Goal: Task Accomplishment & Management: Manage account settings

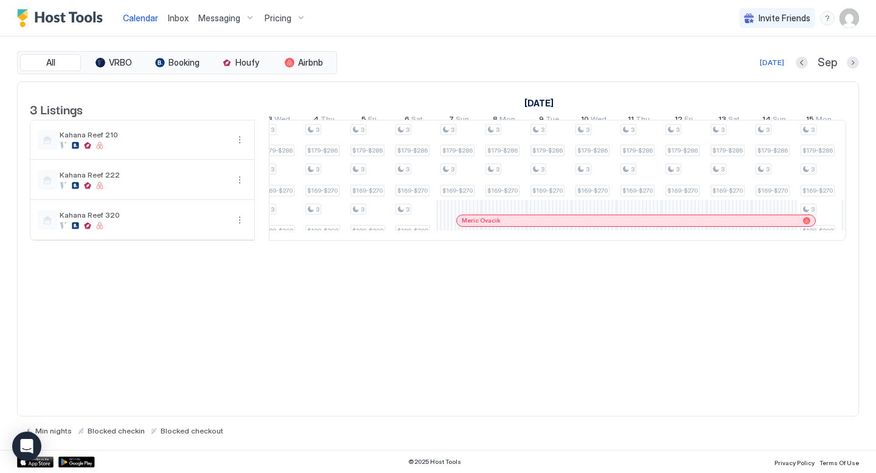
click at [285, 18] on span "Pricing" at bounding box center [278, 18] width 27 height 11
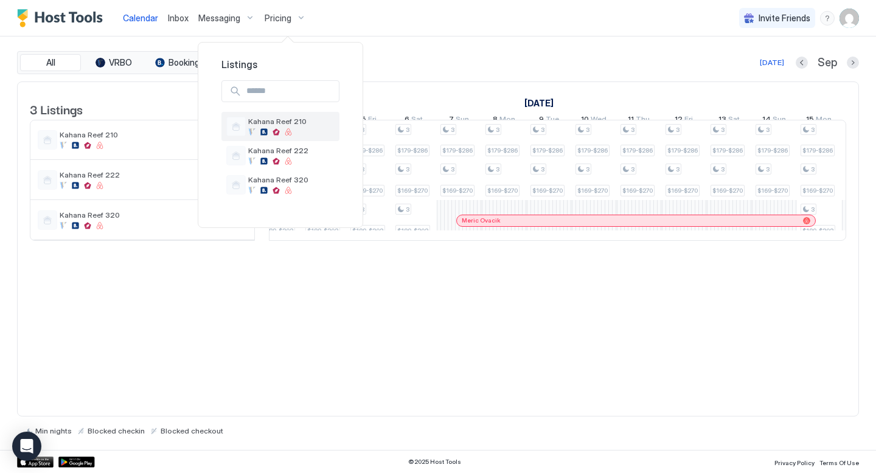
click at [286, 126] on div "Kahana Reef 210" at bounding box center [291, 126] width 86 height 19
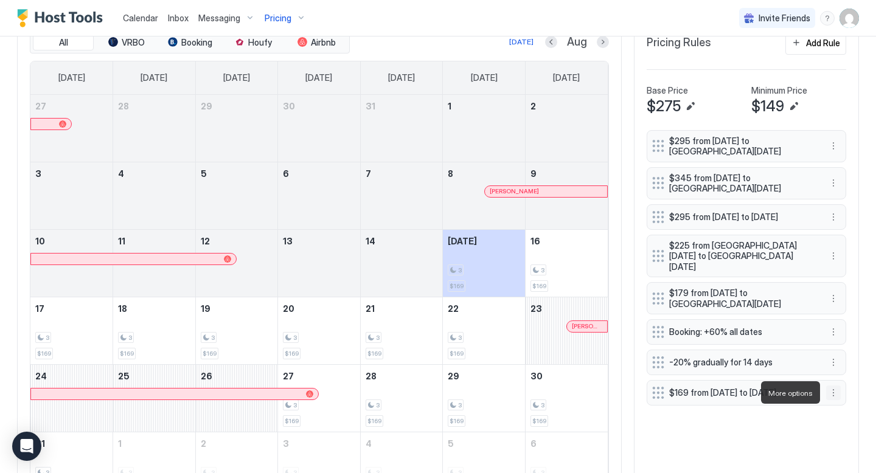
click at [836, 390] on button "More options" at bounding box center [833, 393] width 15 height 15
click at [845, 417] on div "Edit" at bounding box center [849, 409] width 46 height 19
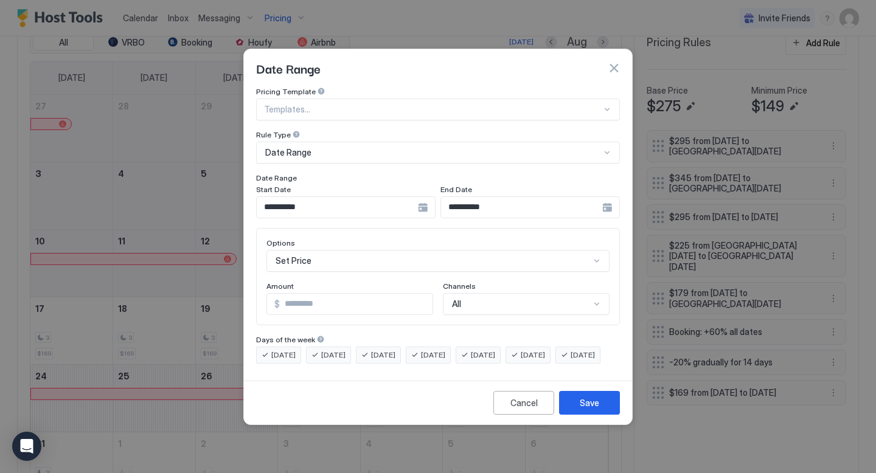
click at [378, 197] on input "**********" at bounding box center [337, 207] width 161 height 21
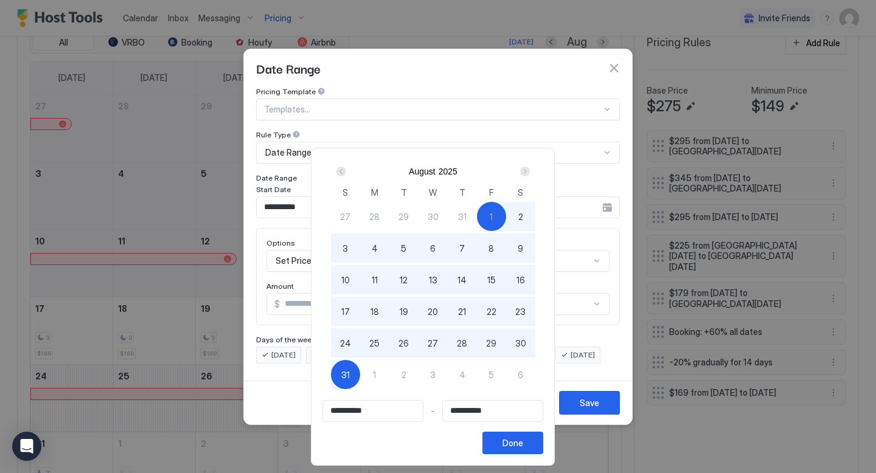
click at [530, 168] on div "Next" at bounding box center [525, 172] width 10 height 10
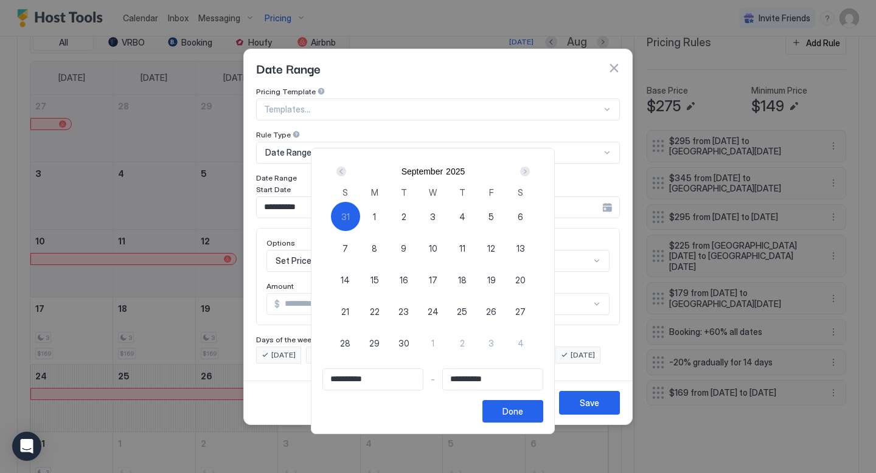
click at [530, 173] on div "Next" at bounding box center [525, 172] width 10 height 10
click at [496, 342] on span "31" at bounding box center [491, 343] width 9 height 13
type input "**********"
click at [345, 170] on div "Prev" at bounding box center [341, 172] width 10 height 10
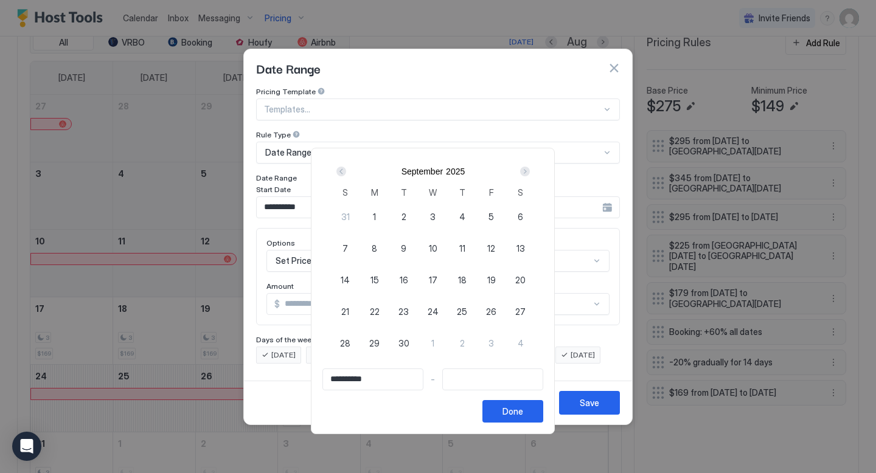
click at [345, 170] on div "Prev" at bounding box center [341, 172] width 10 height 10
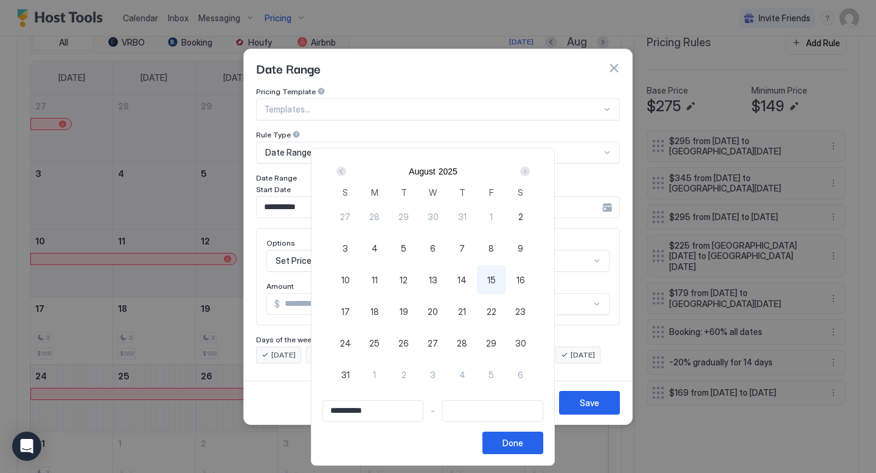
click at [523, 214] on span "2" at bounding box center [520, 216] width 5 height 13
type input "**********"
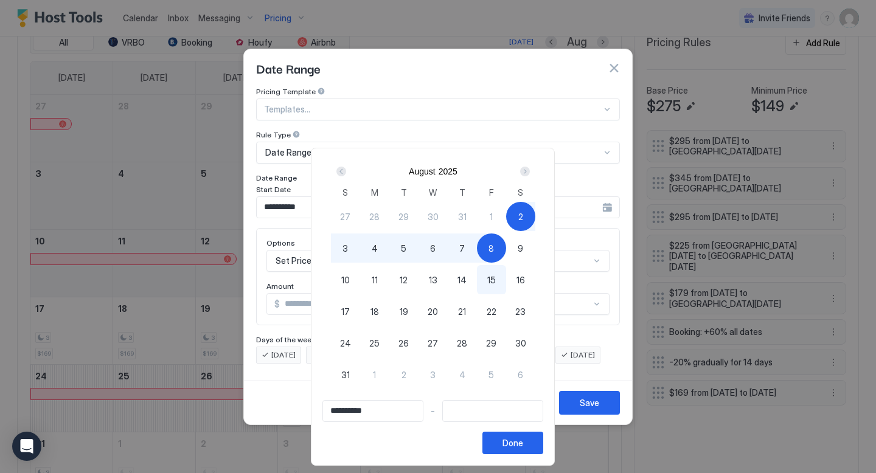
click at [530, 170] on div "Next" at bounding box center [525, 172] width 10 height 10
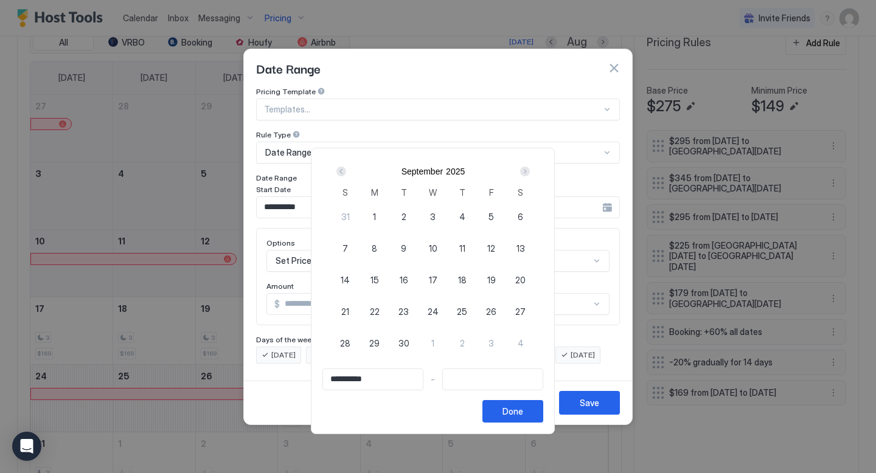
click at [530, 170] on div "Next" at bounding box center [525, 172] width 10 height 10
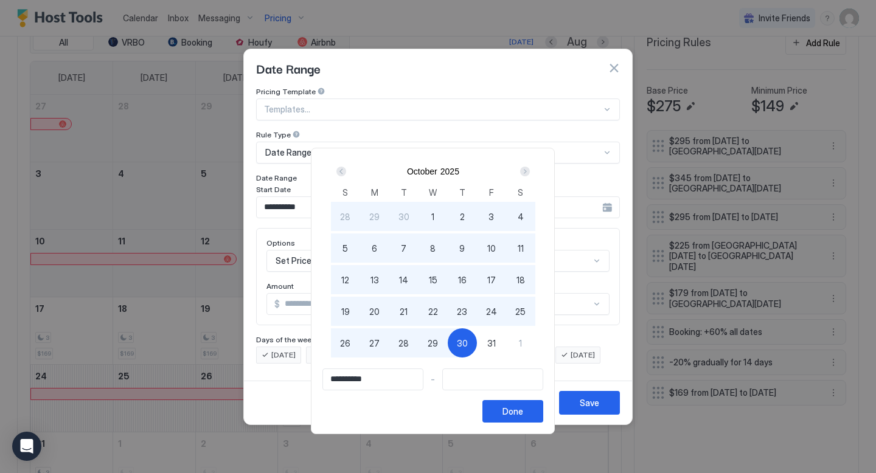
type input "**********"
click at [496, 337] on span "31" at bounding box center [491, 343] width 9 height 13
type input "**********"
click at [534, 423] on div "**********" at bounding box center [433, 291] width 244 height 286
click at [523, 412] on div "Done" at bounding box center [512, 411] width 21 height 13
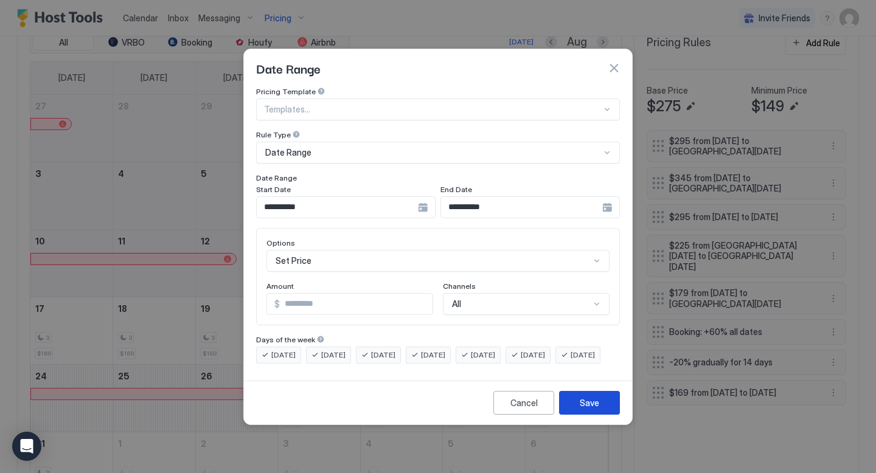
click at [596, 409] on div "Save" at bounding box center [589, 403] width 19 height 13
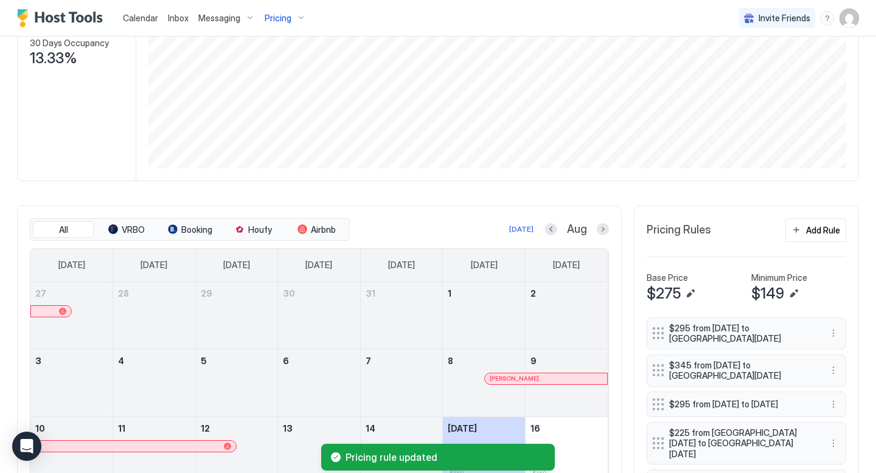
click at [287, 21] on span "Pricing" at bounding box center [278, 18] width 27 height 11
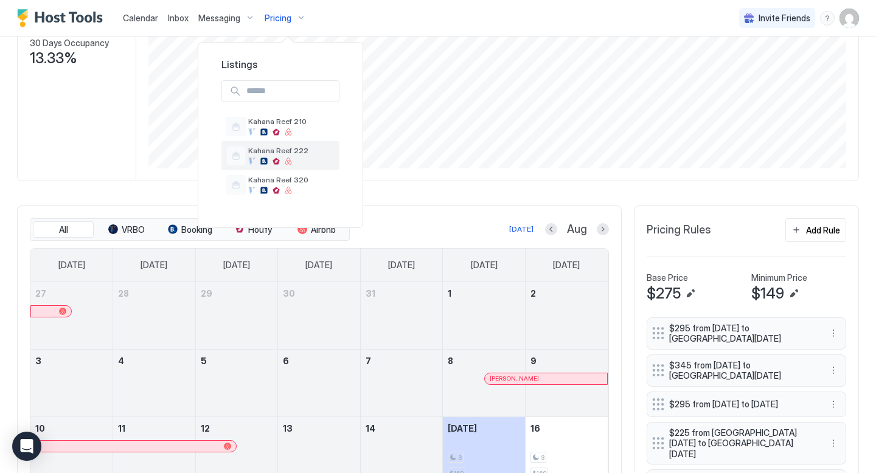
click at [287, 156] on div "Kahana Reef 222" at bounding box center [291, 155] width 86 height 19
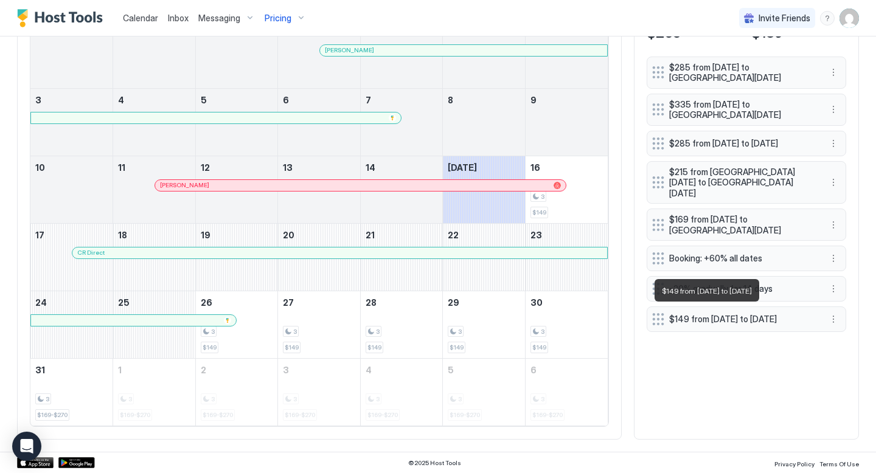
click at [721, 314] on span "$149 from [DATE] to [DATE]" at bounding box center [741, 319] width 145 height 11
click at [720, 324] on span "$149 from [DATE] to [DATE]" at bounding box center [741, 319] width 145 height 11
click at [833, 315] on button "More options" at bounding box center [833, 319] width 15 height 15
click at [844, 333] on div "Edit" at bounding box center [844, 335] width 27 height 9
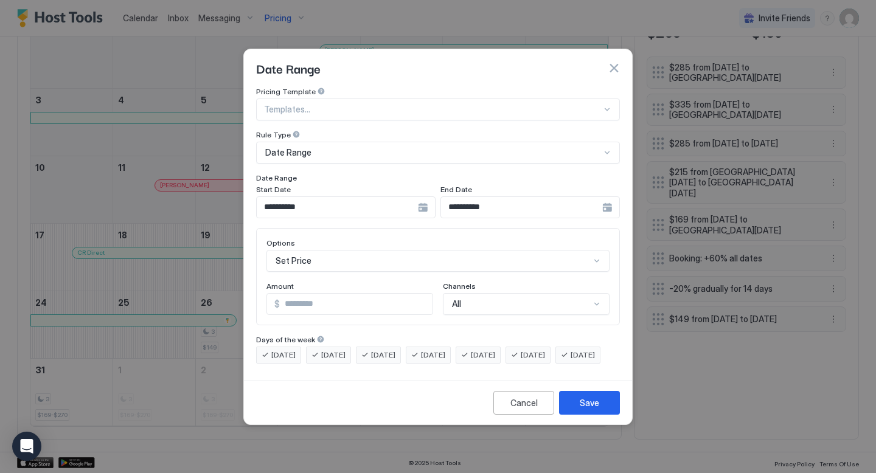
click at [367, 207] on div "**********" at bounding box center [345, 207] width 179 height 22
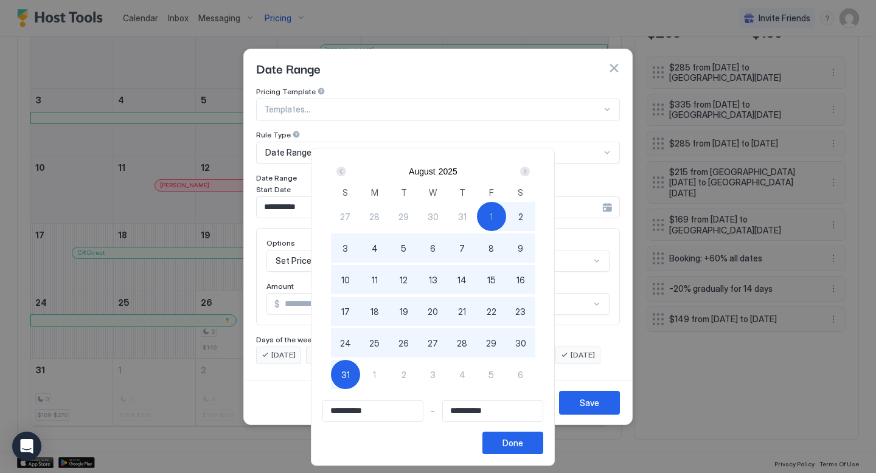
click at [525, 227] on div "2" at bounding box center [520, 216] width 29 height 29
type input "**********"
click at [525, 227] on div "2" at bounding box center [520, 216] width 29 height 29
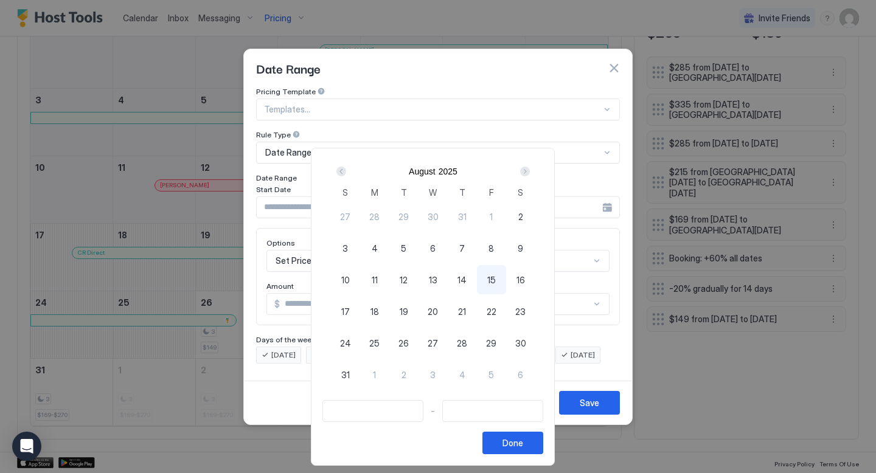
click at [523, 216] on span "2" at bounding box center [520, 216] width 5 height 13
click at [523, 213] on span "2" at bounding box center [520, 216] width 5 height 13
click at [405, 271] on div "12" at bounding box center [403, 279] width 29 height 29
click at [523, 213] on span "2" at bounding box center [520, 216] width 5 height 13
click at [529, 170] on div "Next" at bounding box center [525, 172] width 10 height 10
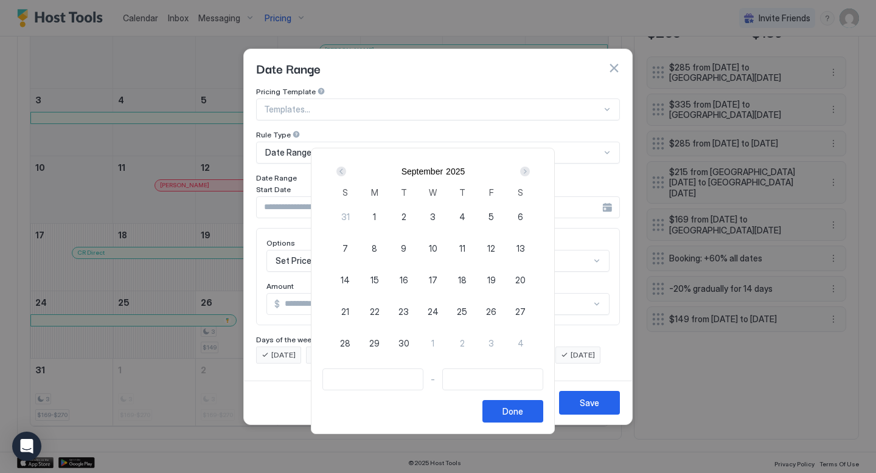
click at [529, 170] on div "Next" at bounding box center [525, 172] width 10 height 10
click at [494, 341] on span "31" at bounding box center [491, 343] width 9 height 13
click at [488, 339] on div "31" at bounding box center [491, 342] width 29 height 29
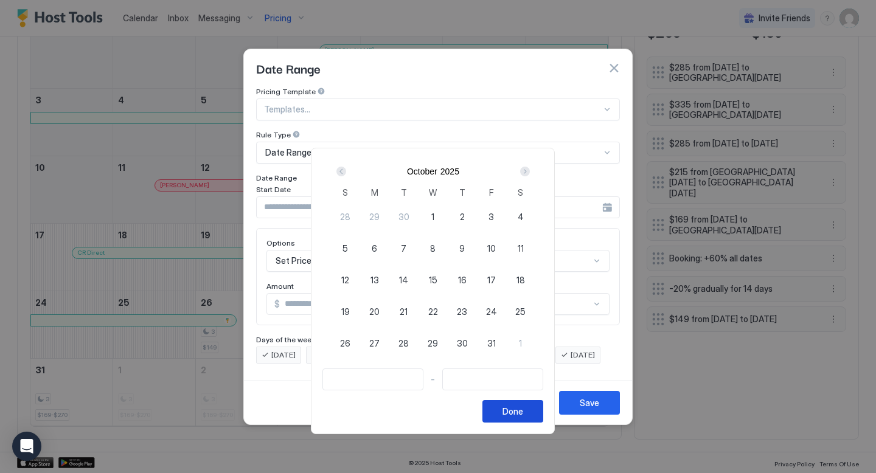
click at [536, 412] on button "Done" at bounding box center [512, 411] width 61 height 23
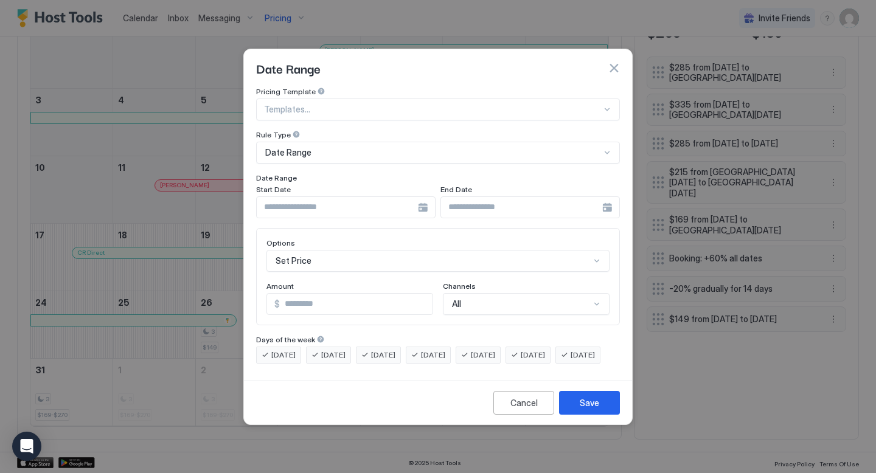
click at [342, 197] on input "Input Field" at bounding box center [337, 207] width 161 height 21
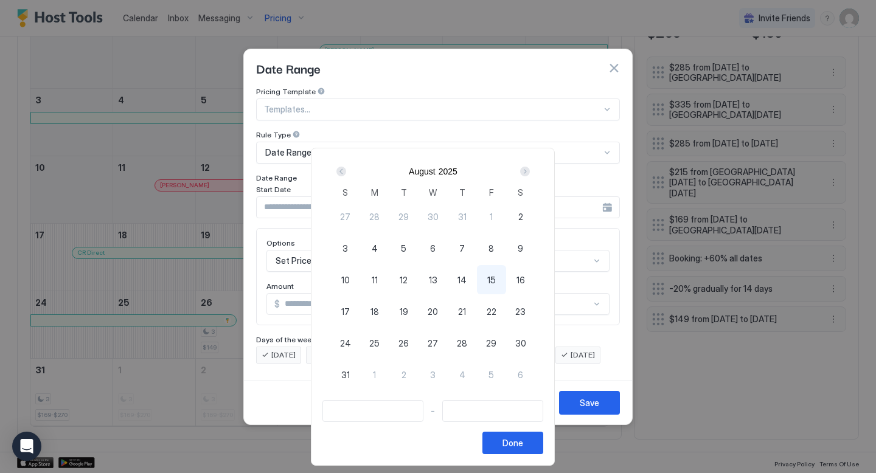
click at [528, 221] on div "2" at bounding box center [520, 216] width 29 height 29
click at [523, 210] on span "2" at bounding box center [520, 216] width 5 height 13
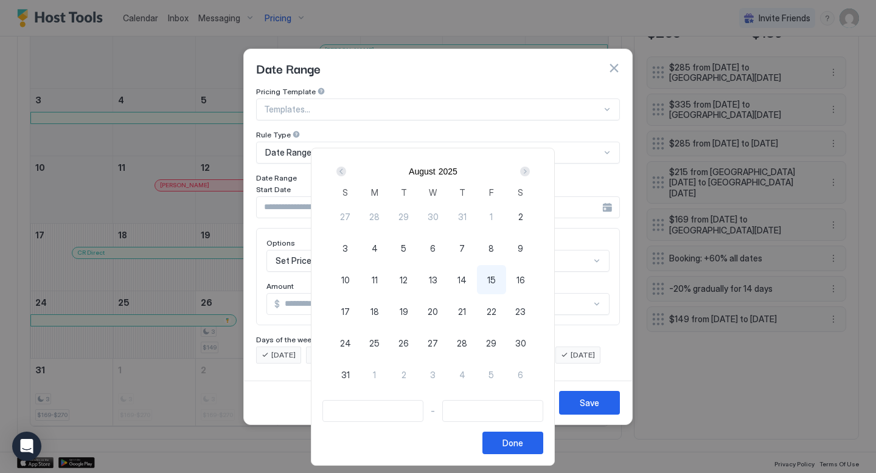
click at [523, 210] on span "2" at bounding box center [520, 216] width 5 height 13
click at [496, 279] on span "15" at bounding box center [491, 280] width 9 height 13
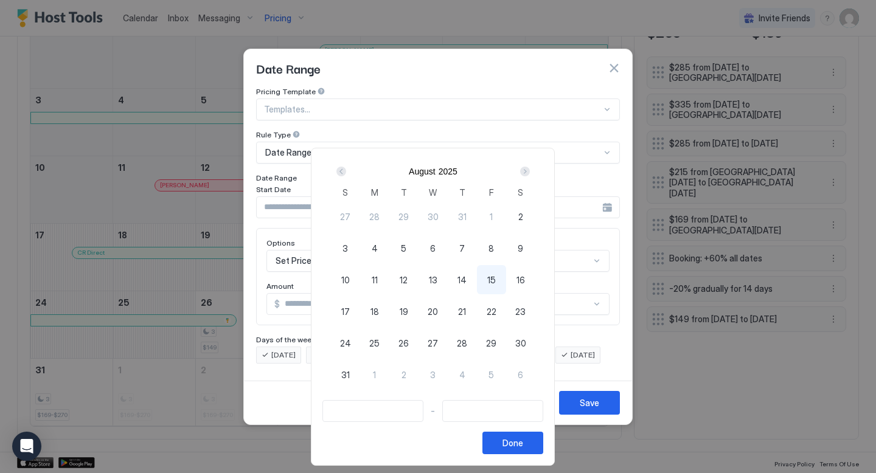
click at [614, 61] on div at bounding box center [438, 236] width 876 height 473
type input "**********"
click at [614, 62] on button "button" at bounding box center [614, 68] width 12 height 12
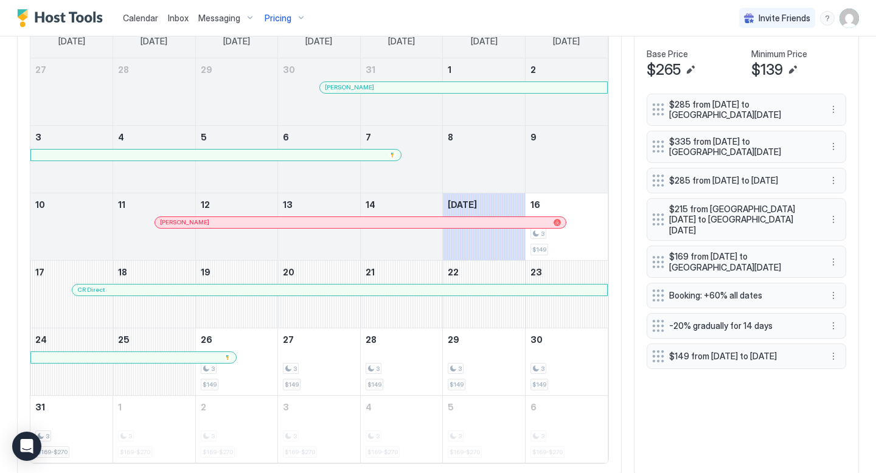
scroll to position [425, 0]
click at [835, 354] on button "More options" at bounding box center [833, 357] width 15 height 15
click at [848, 375] on span "Edit" at bounding box center [851, 373] width 13 height 9
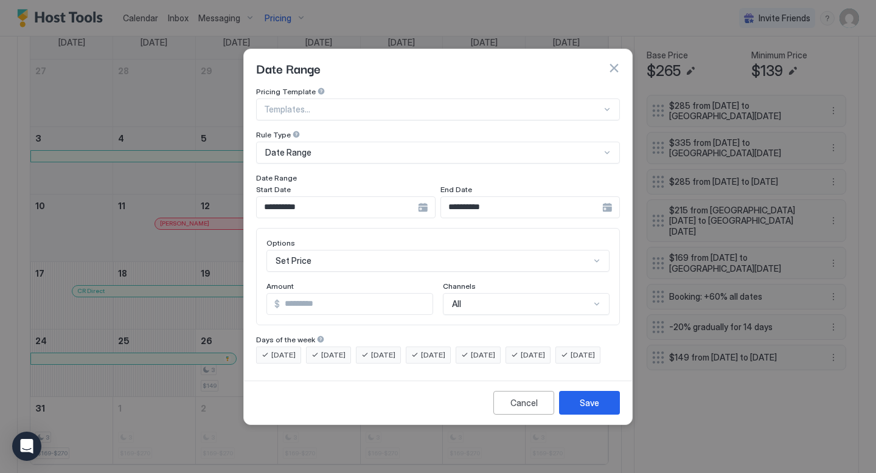
click at [305, 202] on input "**********" at bounding box center [337, 207] width 161 height 21
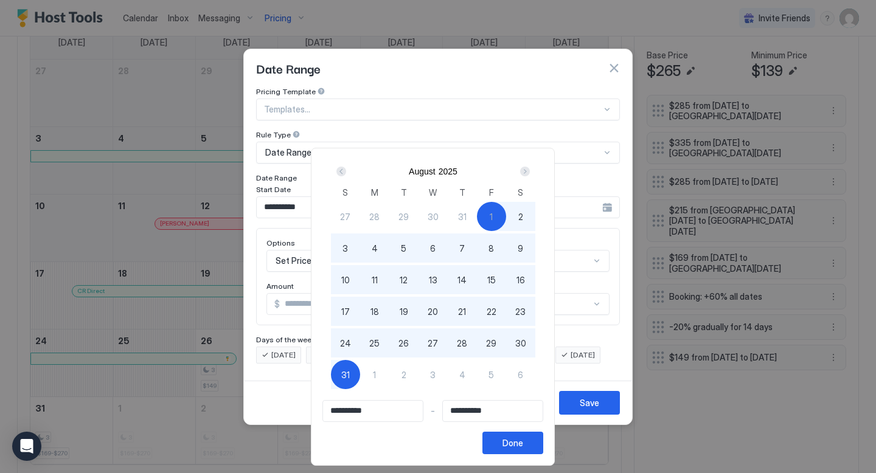
click at [523, 217] on span "2" at bounding box center [520, 216] width 5 height 13
type input "**********"
click at [531, 166] on div "Next" at bounding box center [525, 171] width 15 height 15
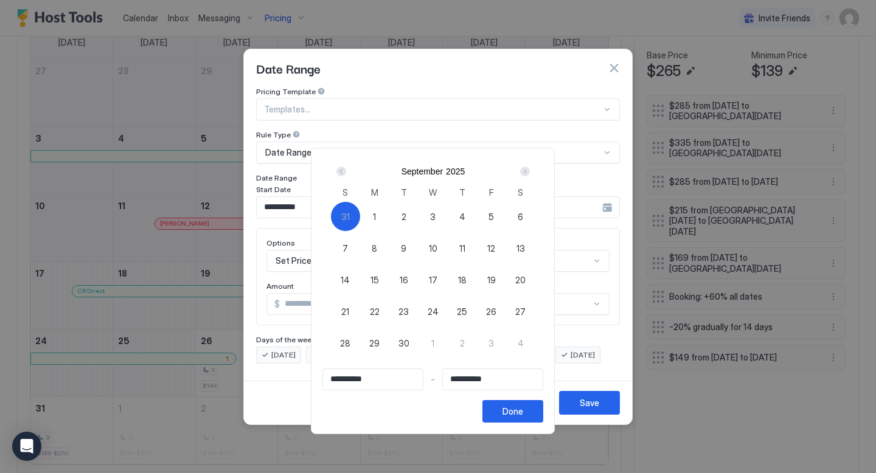
click at [530, 170] on div "Next" at bounding box center [525, 172] width 10 height 10
click at [494, 345] on span "31" at bounding box center [491, 343] width 9 height 13
type input "**********"
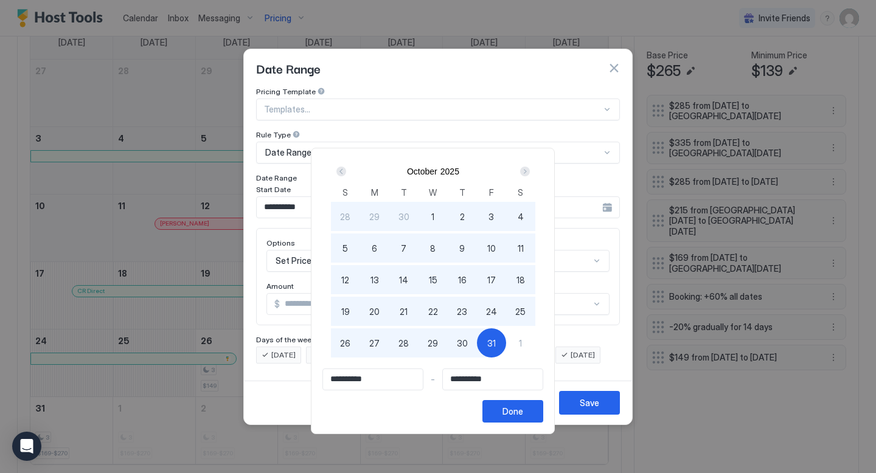
click at [348, 178] on div "Prev" at bounding box center [341, 171] width 15 height 15
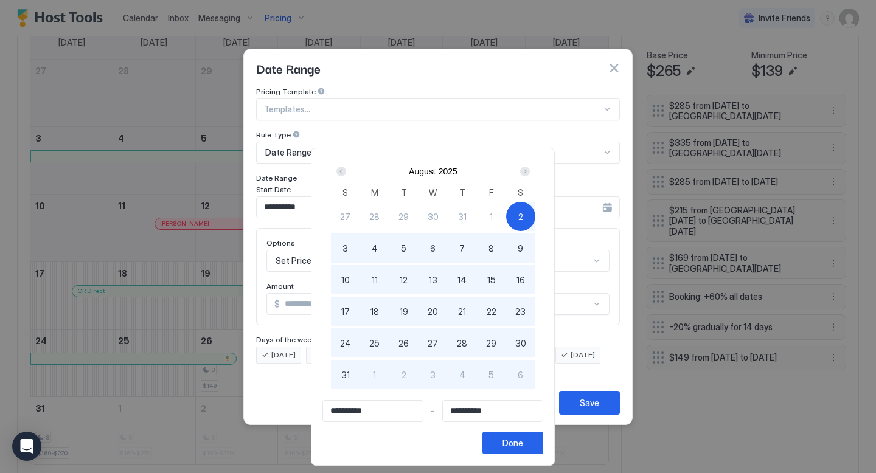
click at [523, 213] on span "2" at bounding box center [520, 216] width 5 height 13
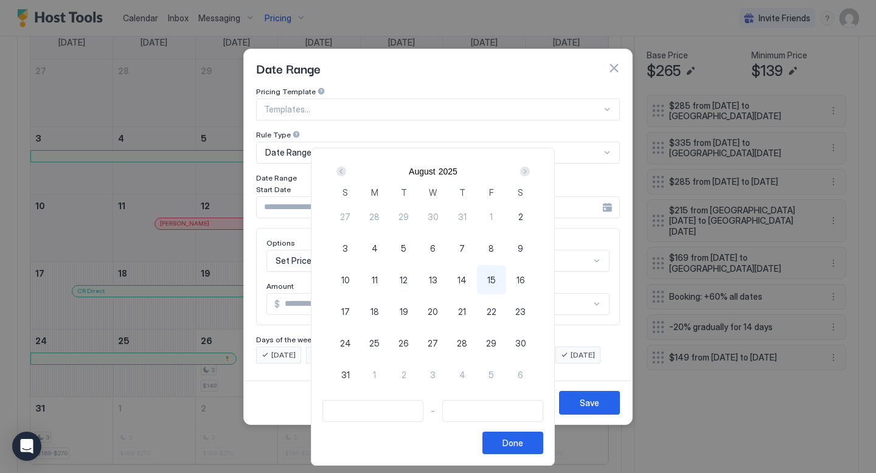
click at [523, 213] on span "2" at bounding box center [520, 216] width 5 height 13
type input "**********"
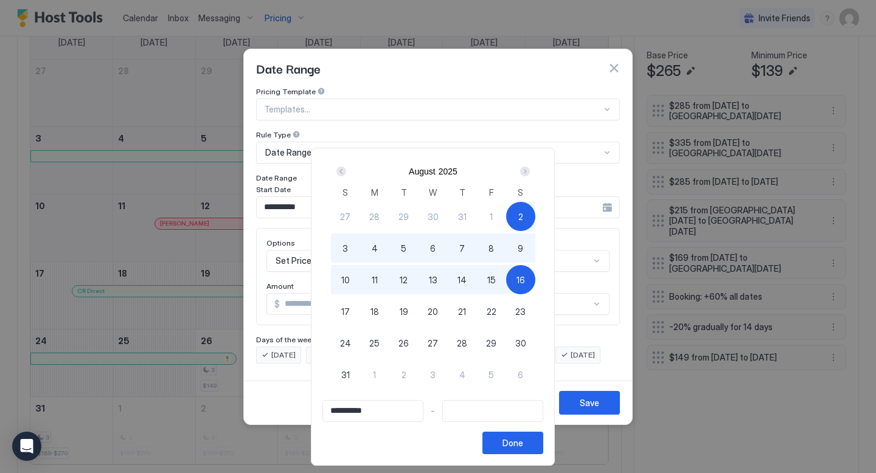
click at [530, 170] on div "Next" at bounding box center [525, 172] width 10 height 10
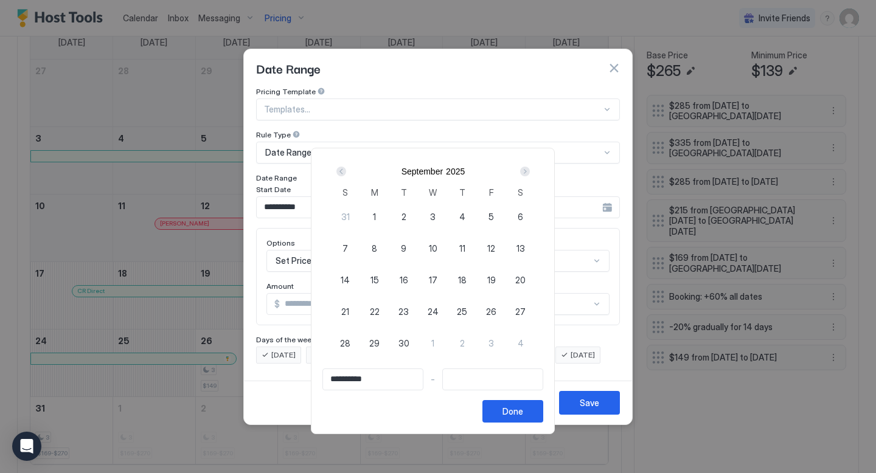
click at [530, 170] on div "Next" at bounding box center [525, 172] width 10 height 10
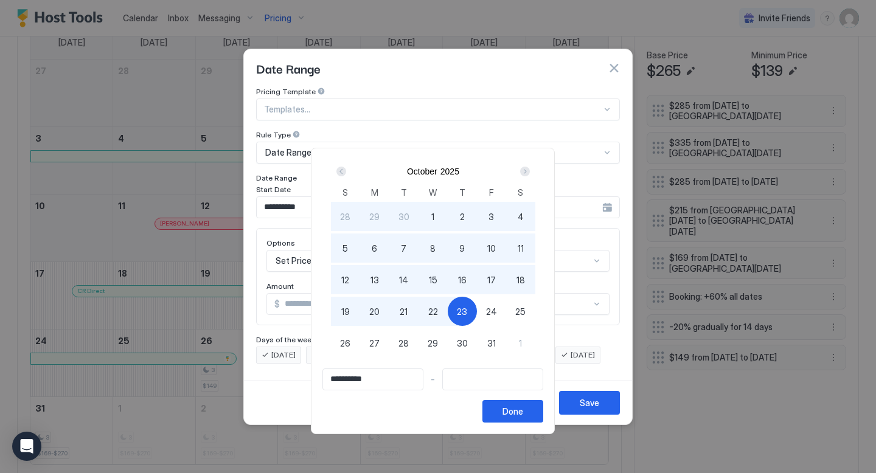
type input "**********"
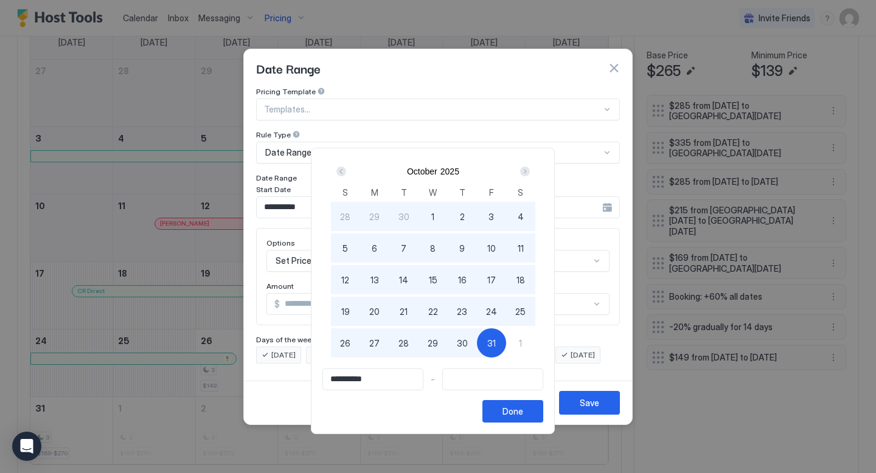
click at [496, 344] on span "31" at bounding box center [491, 343] width 9 height 13
type input "**********"
click at [522, 414] on div "Done" at bounding box center [512, 411] width 21 height 13
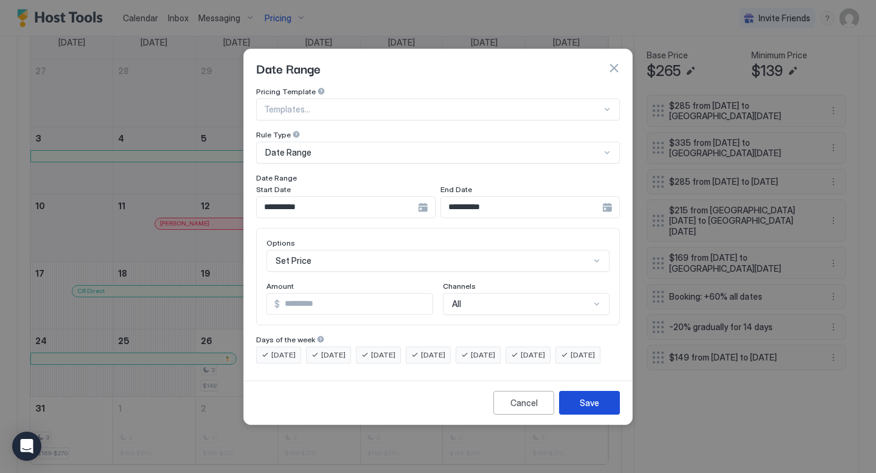
click at [590, 409] on div "Save" at bounding box center [589, 403] width 19 height 13
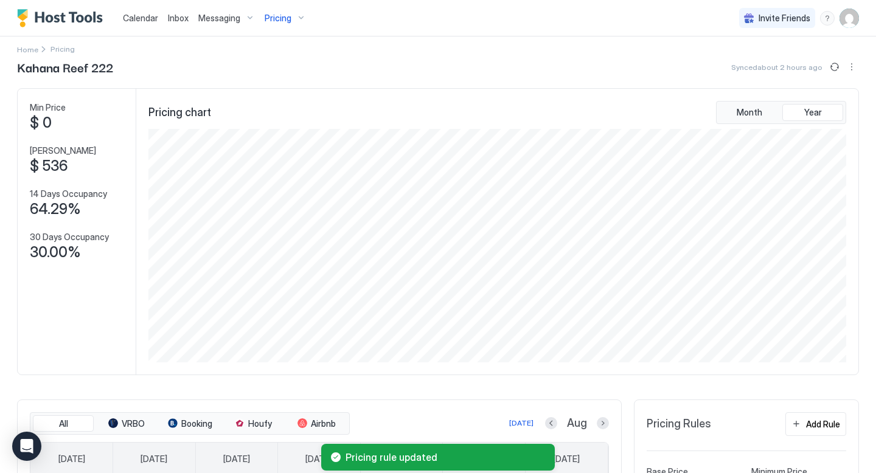
scroll to position [0, 0]
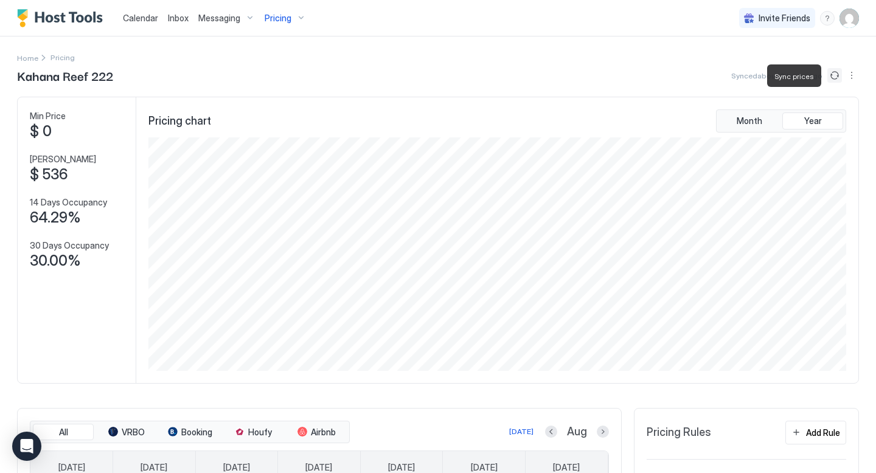
click at [837, 71] on button "Sync prices" at bounding box center [834, 75] width 15 height 15
click at [286, 16] on span "Pricing" at bounding box center [278, 18] width 27 height 11
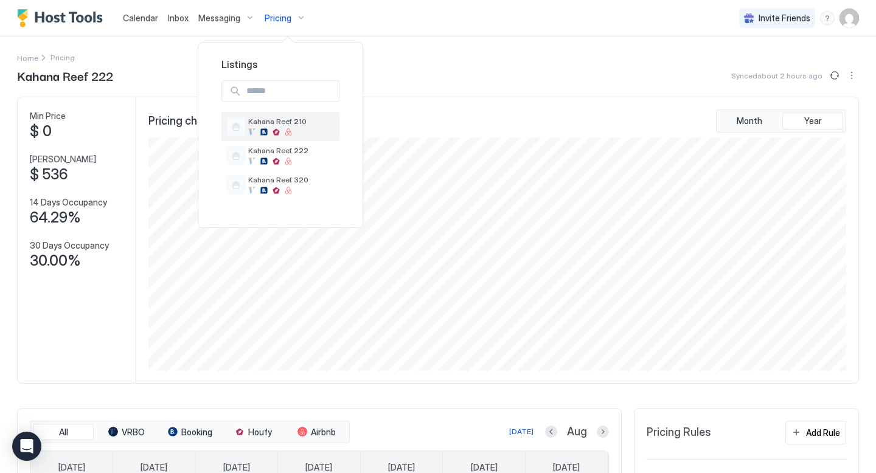
click at [285, 123] on span "Kahana Reef 210" at bounding box center [291, 121] width 86 height 9
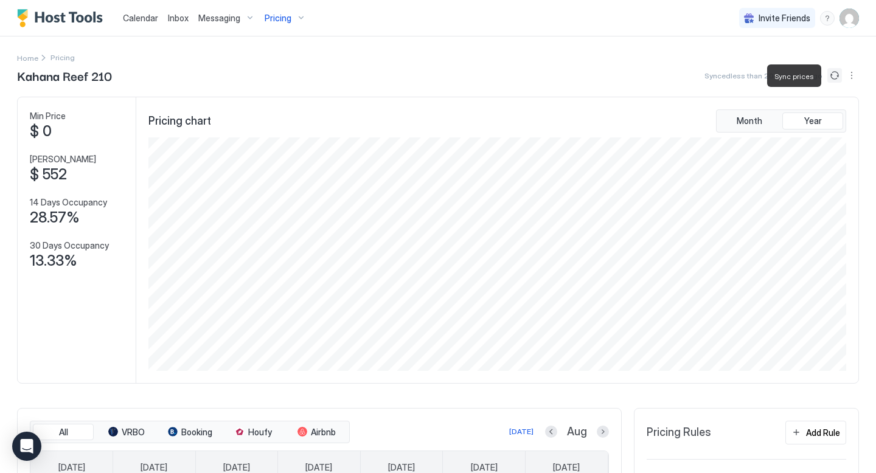
click at [831, 76] on button "Sync prices" at bounding box center [834, 75] width 15 height 15
click at [286, 14] on span "Pricing" at bounding box center [278, 18] width 27 height 11
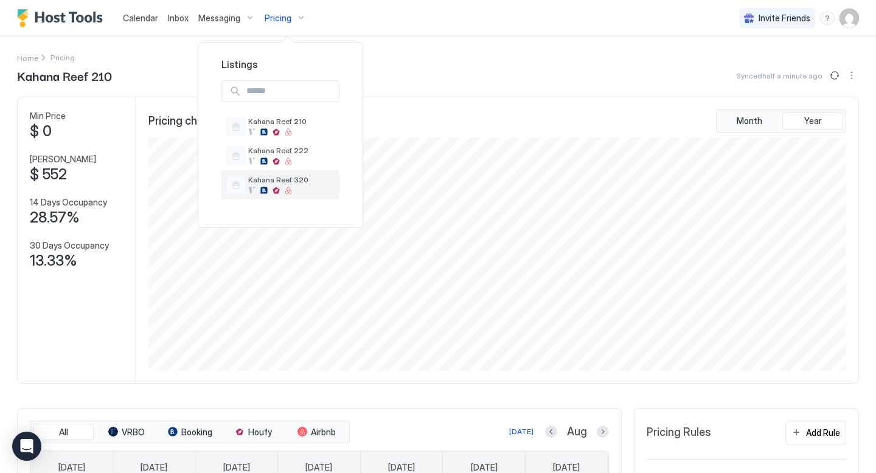
click at [304, 185] on div "Kahana Reef 320" at bounding box center [291, 184] width 86 height 19
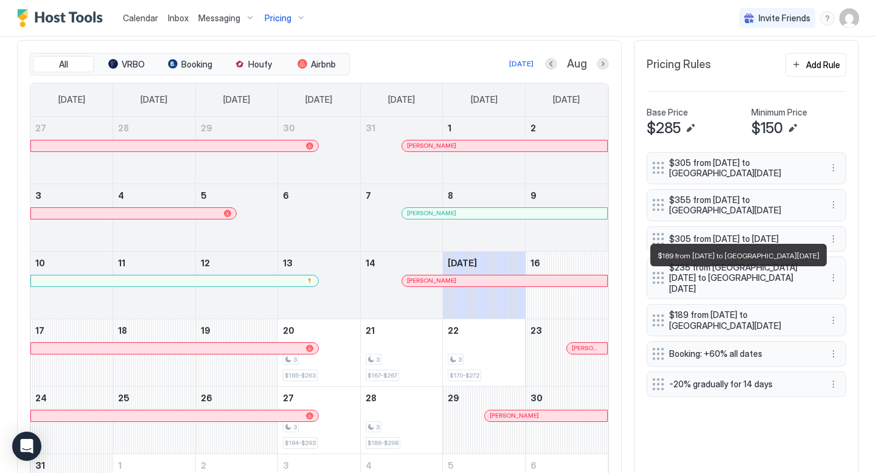
scroll to position [367, 0]
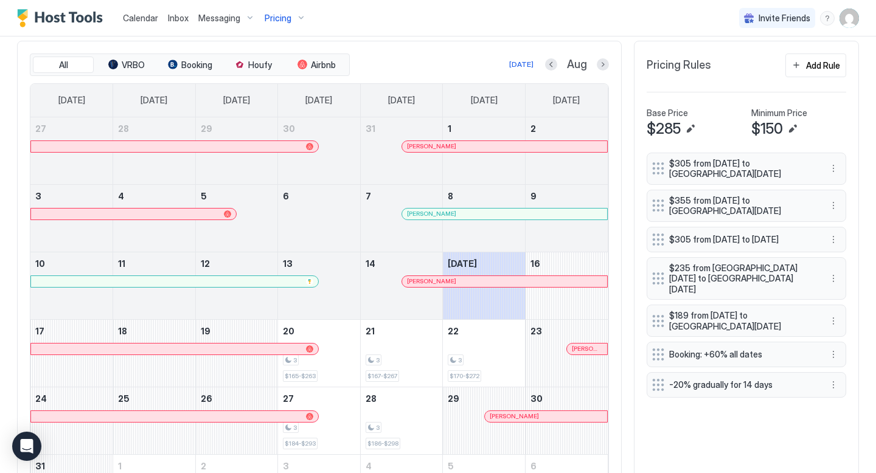
click at [609, 68] on div "All VRBO Booking Houfy Airbnb [DATE] Aug [DATE] [DATE] [DATE] [DATE] [DATE] [DA…" at bounding box center [319, 288] width 604 height 495
click at [603, 63] on button "Next month" at bounding box center [603, 64] width 12 height 12
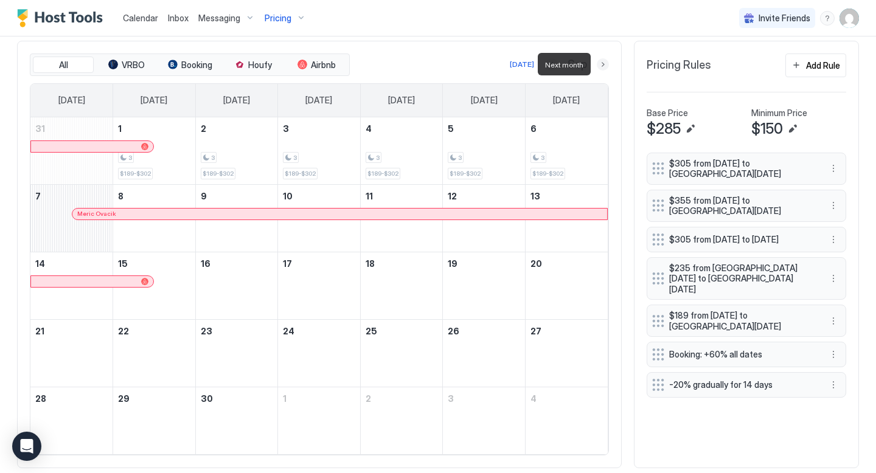
click at [603, 63] on button "Next month" at bounding box center [603, 64] width 12 height 12
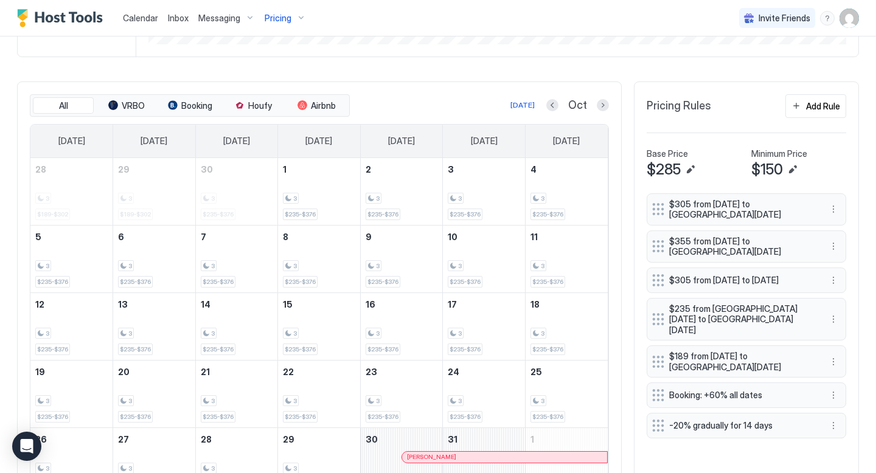
scroll to position [321, 0]
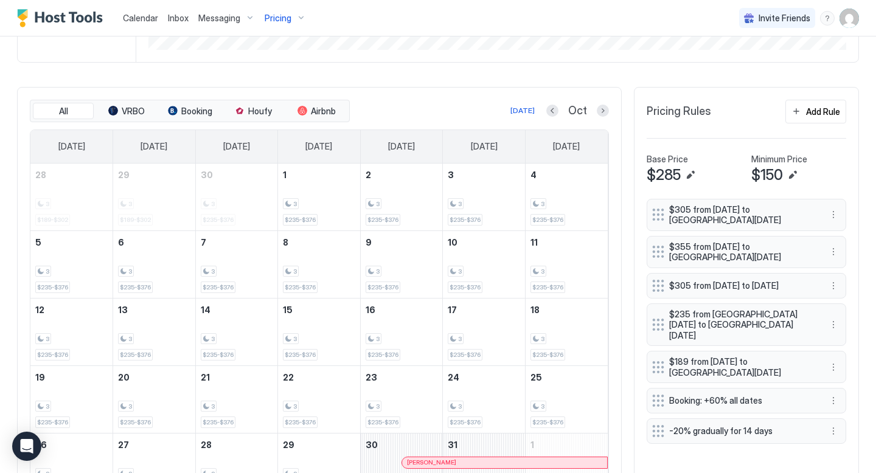
click at [283, 14] on span "Pricing" at bounding box center [278, 18] width 27 height 11
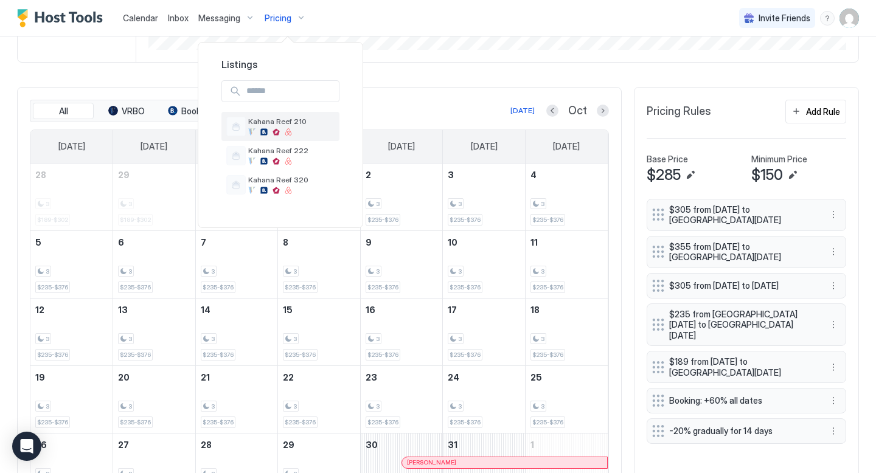
click at [294, 119] on span "Kahana Reef 210" at bounding box center [291, 121] width 86 height 9
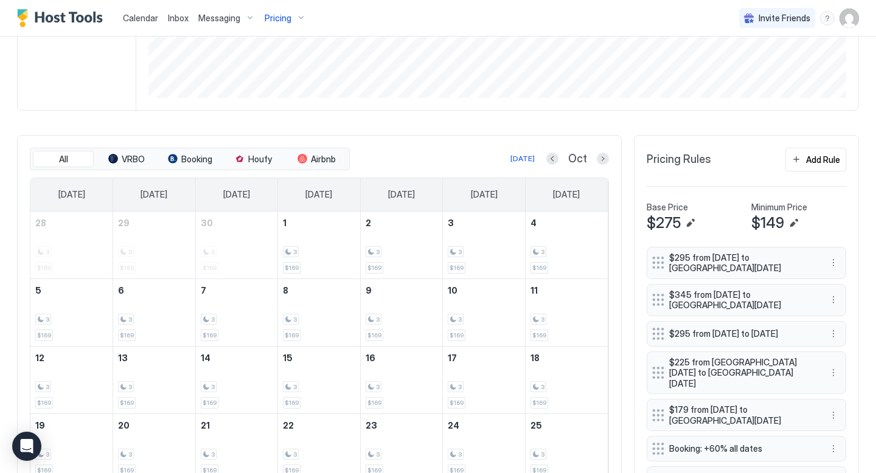
scroll to position [266, 0]
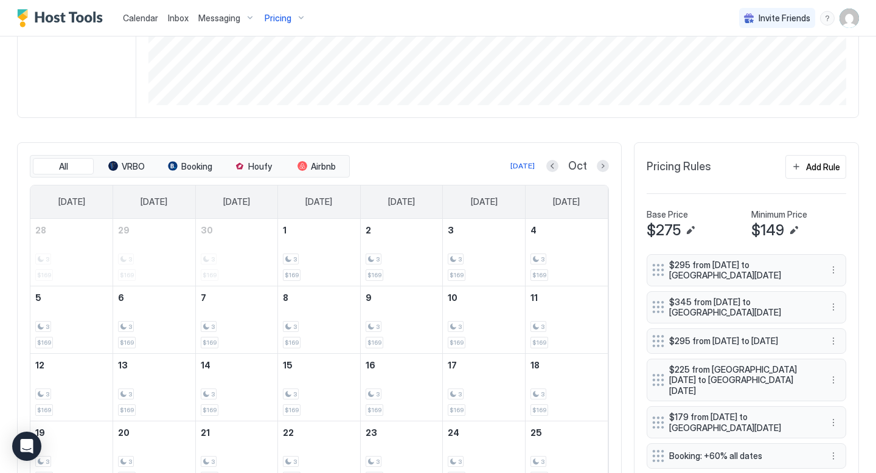
click at [279, 14] on span "Pricing" at bounding box center [278, 18] width 27 height 11
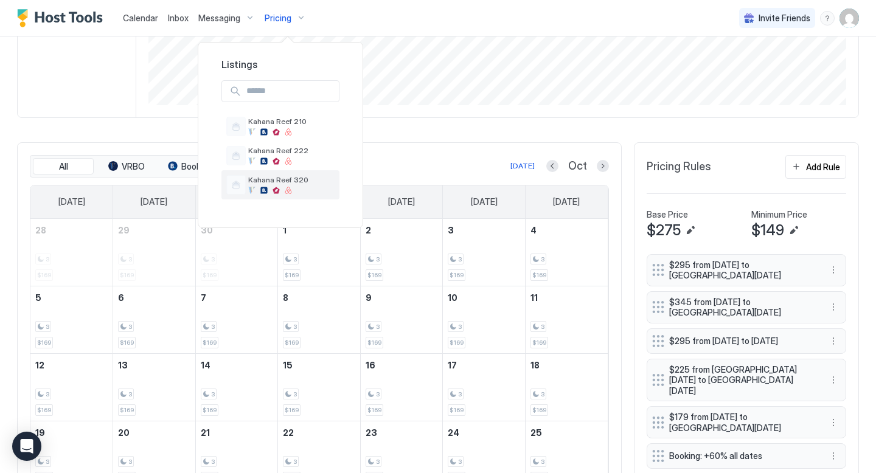
click at [285, 174] on div "Kahana Reef 320" at bounding box center [280, 184] width 118 height 29
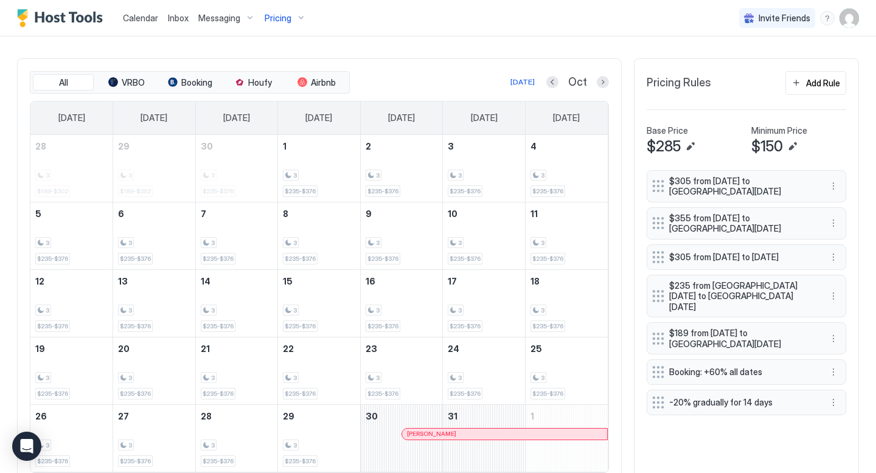
scroll to position [337, 0]
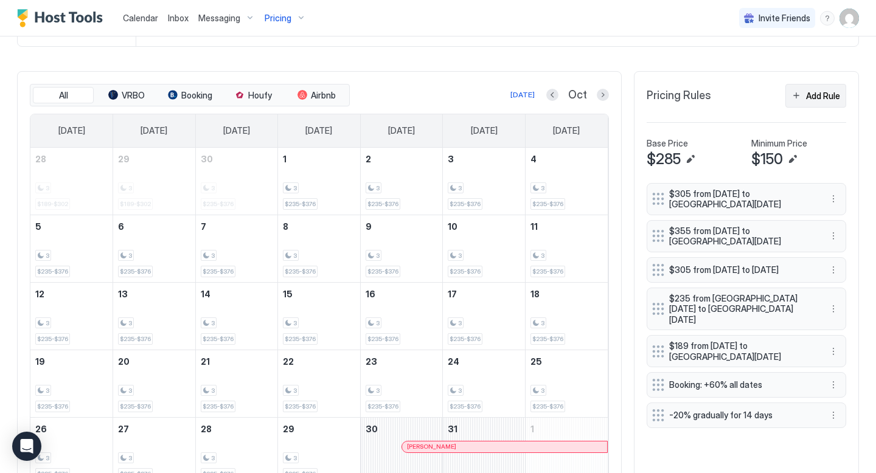
click at [823, 94] on div "Add Rule" at bounding box center [823, 95] width 34 height 13
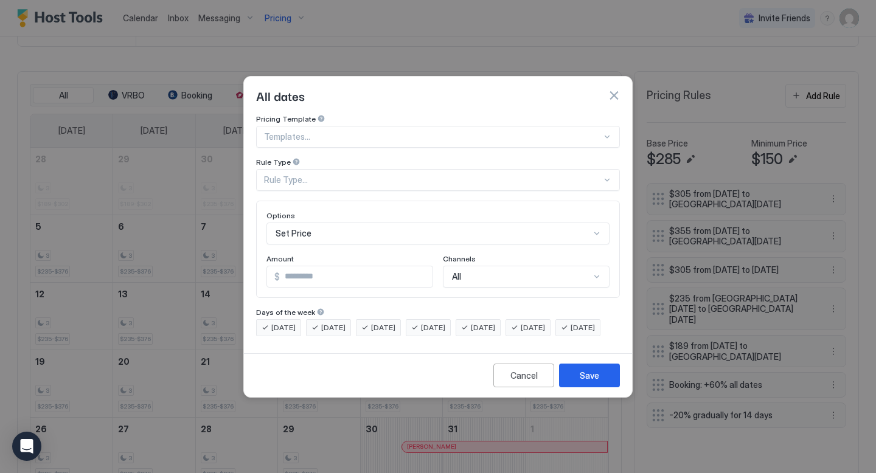
click at [341, 175] on div "Rule Type..." at bounding box center [433, 180] width 338 height 11
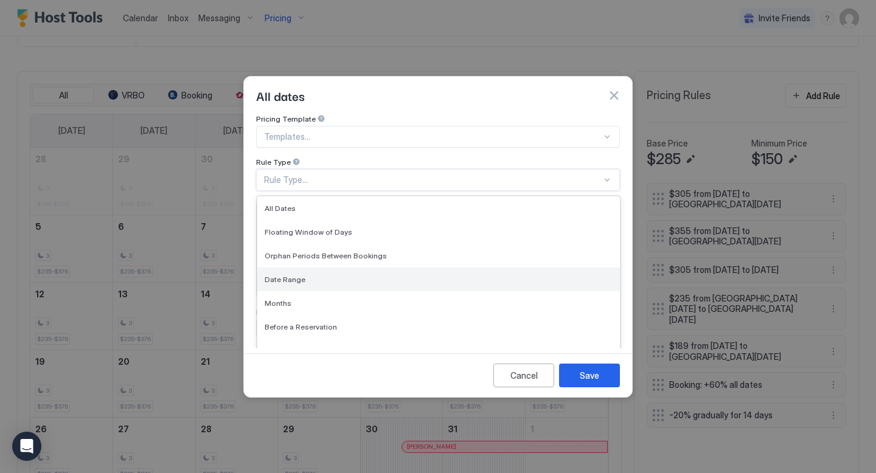
click at [311, 275] on div "Date Range" at bounding box center [439, 279] width 348 height 9
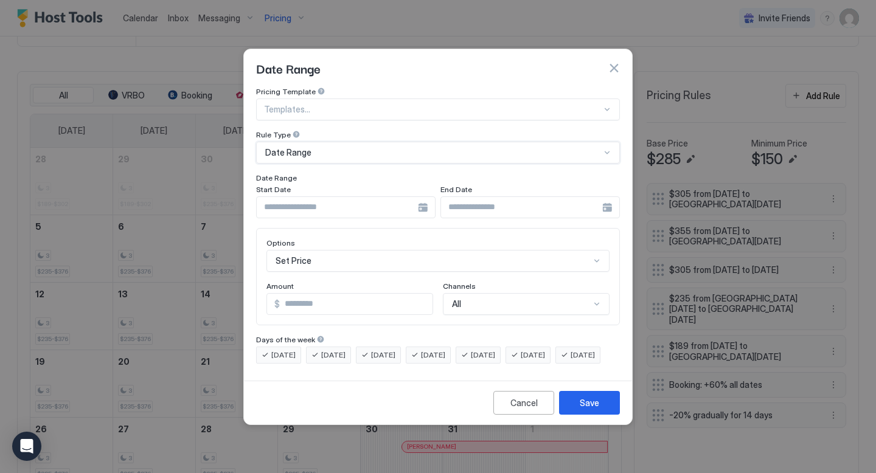
click at [343, 253] on div "Set Price" at bounding box center [437, 261] width 343 height 22
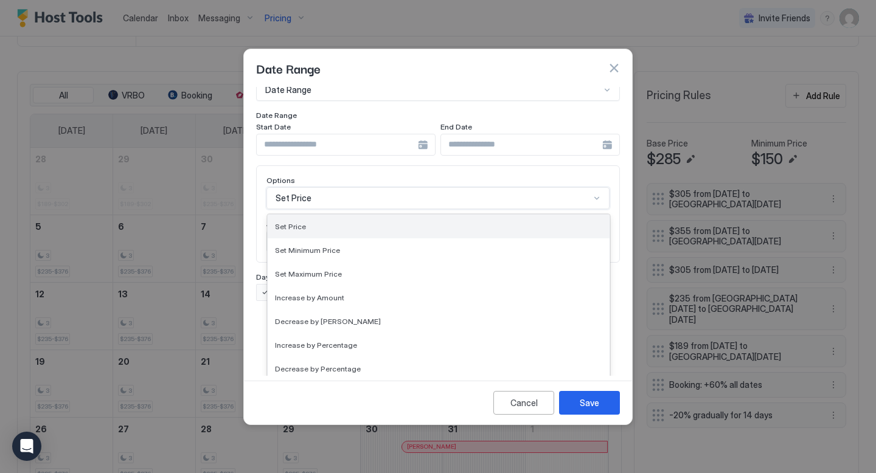
click at [324, 222] on div "Set Price" at bounding box center [438, 226] width 327 height 9
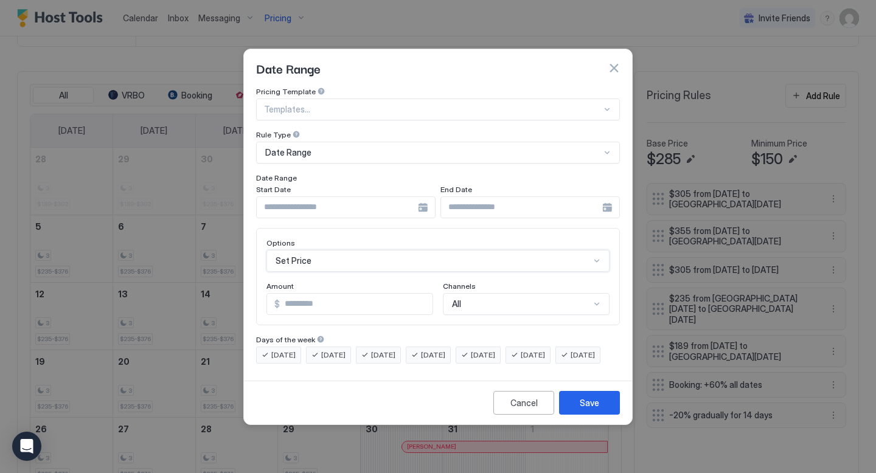
scroll to position [0, 0]
click at [334, 294] on input "*" at bounding box center [356, 304] width 153 height 21
type input "*"
type input "***"
click at [328, 197] on input "Input Field" at bounding box center [337, 207] width 161 height 21
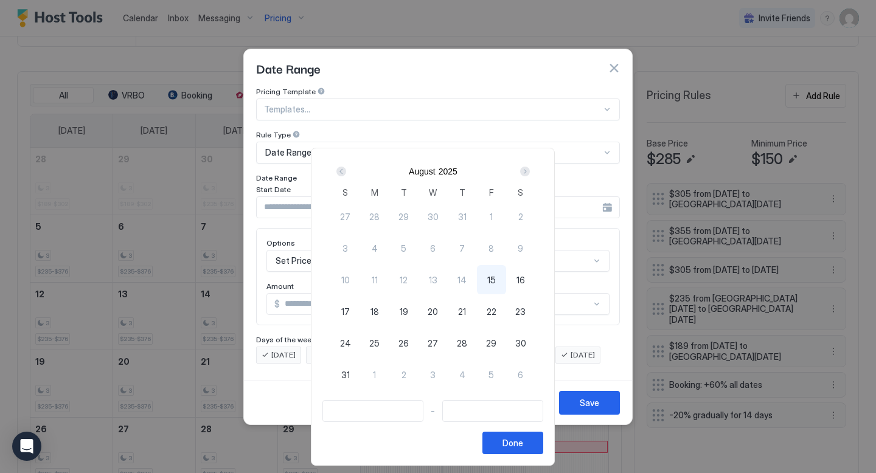
click at [501, 275] on div "15" at bounding box center [491, 279] width 29 height 29
type input "**********"
click at [530, 170] on div "Next" at bounding box center [525, 172] width 10 height 10
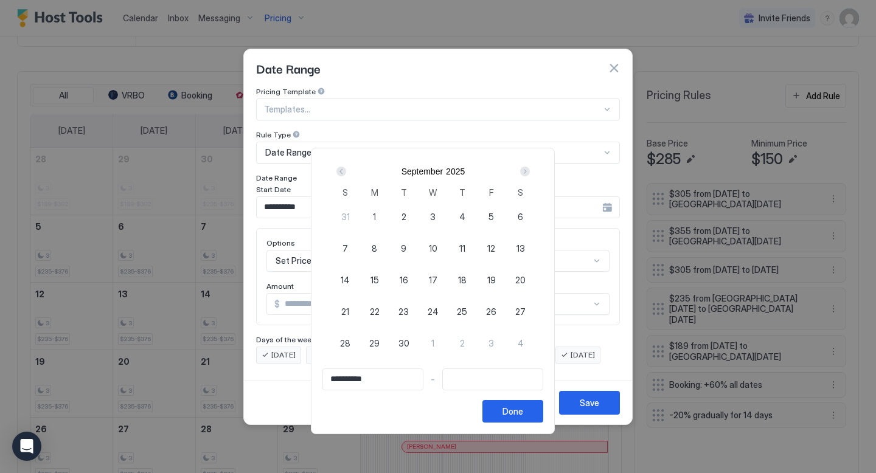
click at [530, 170] on div "Next" at bounding box center [525, 172] width 10 height 10
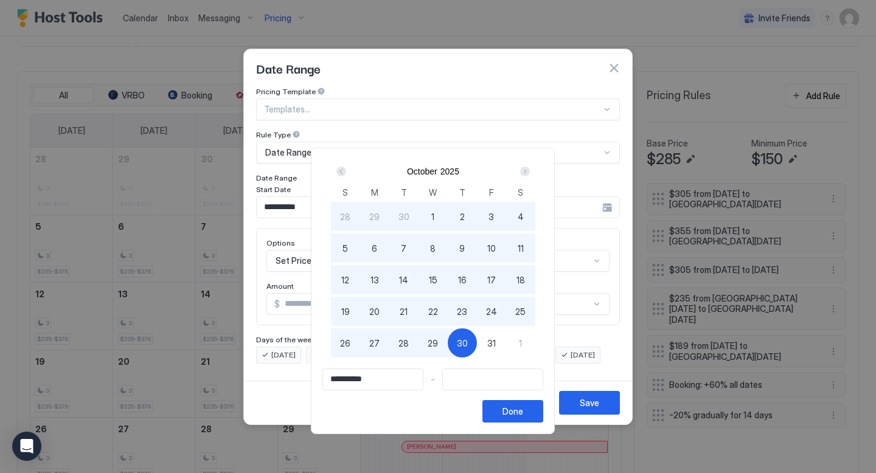
type input "**********"
click at [494, 341] on span "31" at bounding box center [491, 343] width 9 height 13
type input "**********"
click at [528, 419] on button "Done" at bounding box center [512, 411] width 61 height 23
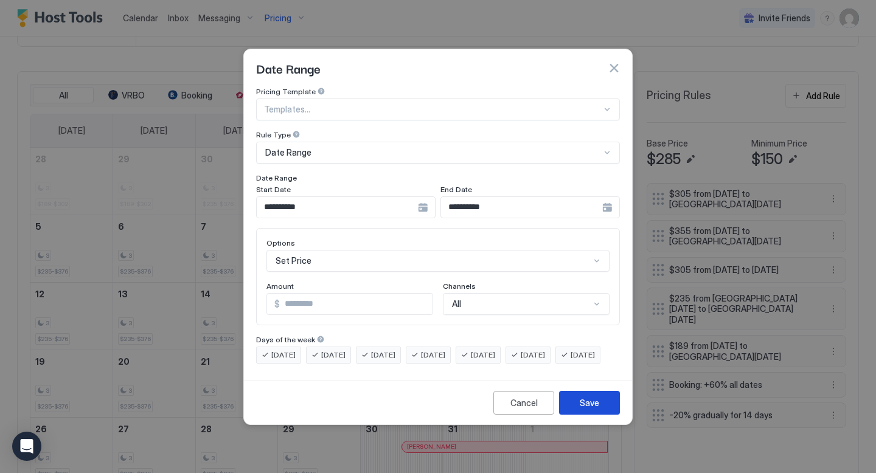
click at [586, 409] on div "Save" at bounding box center [589, 403] width 19 height 13
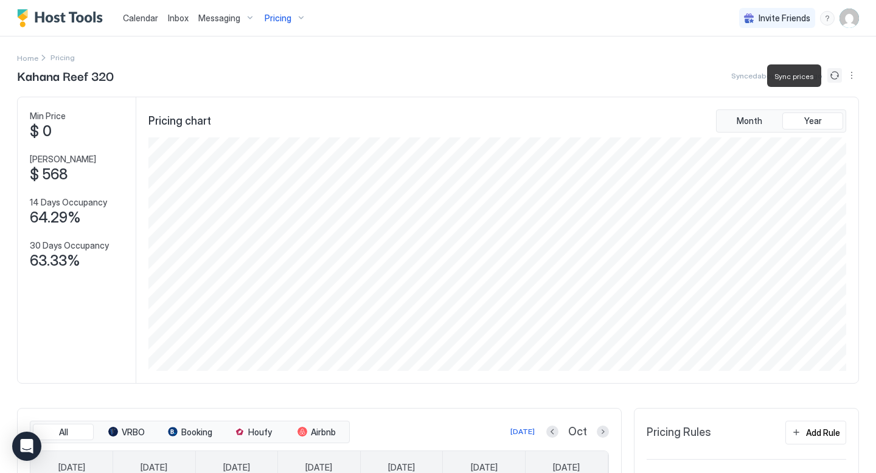
click at [832, 79] on button "Sync prices" at bounding box center [834, 75] width 15 height 15
